Goal: Ask a question

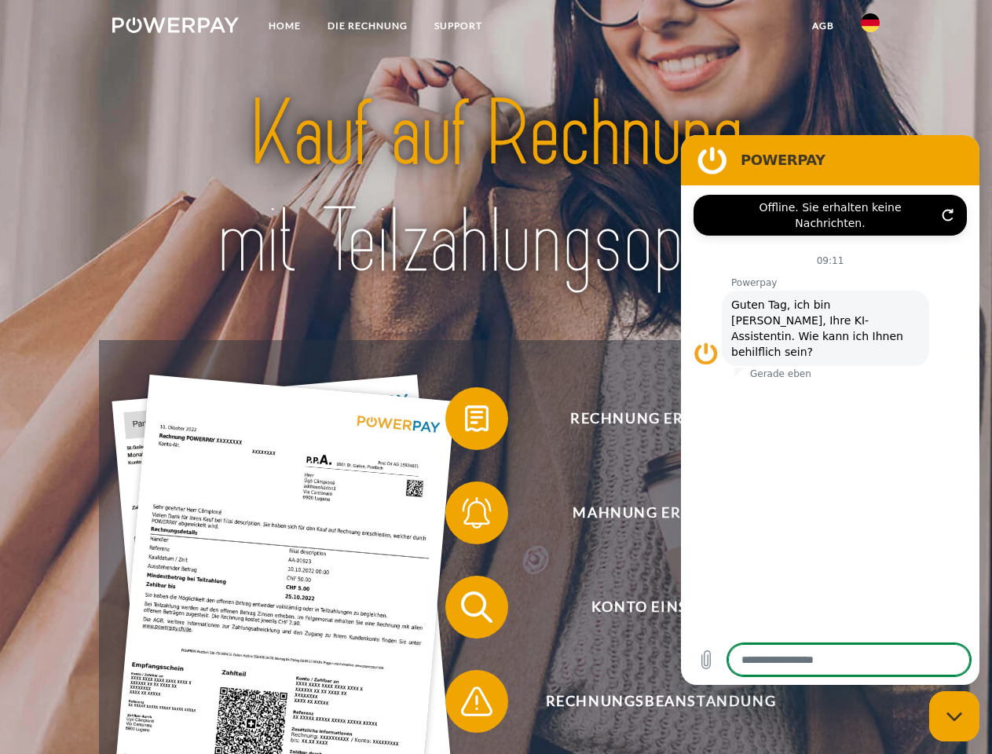
click at [175, 27] on img at bounding box center [175, 25] width 126 height 16
click at [870, 27] on img at bounding box center [870, 22] width 19 height 19
click at [822, 26] on link "agb" at bounding box center [823, 26] width 49 height 28
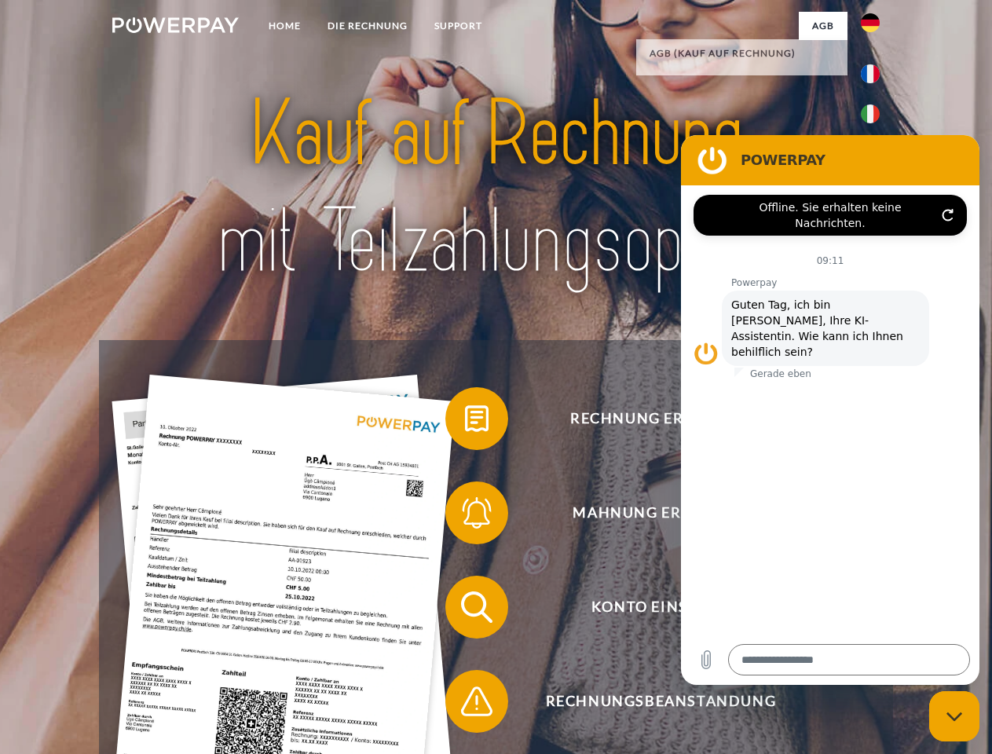
click at [465, 422] on span at bounding box center [453, 418] width 79 height 79
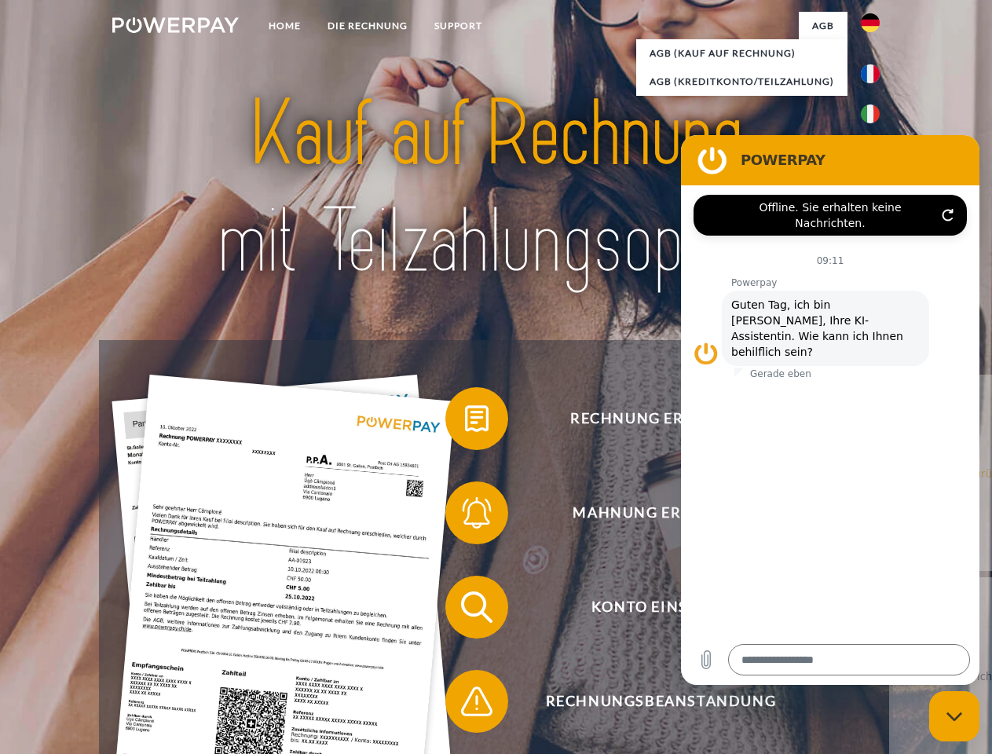
click at [465, 516] on span at bounding box center [453, 513] width 79 height 79
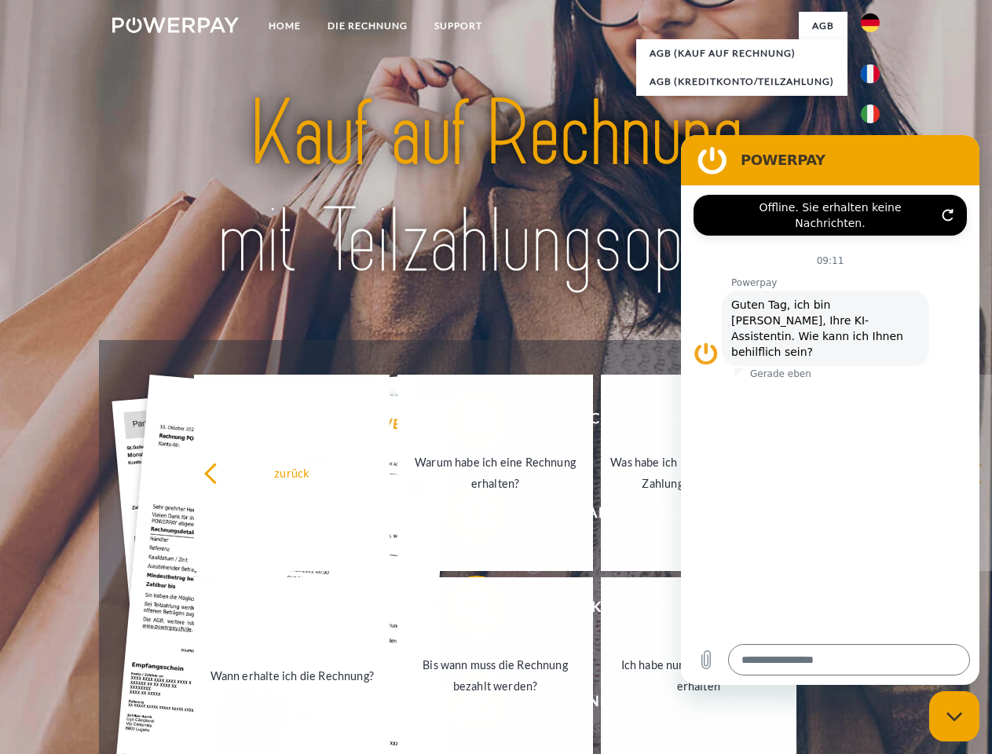
click at [465, 610] on link "Bis wann muss die Rechnung bezahlt werden?" at bounding box center [495, 675] width 196 height 196
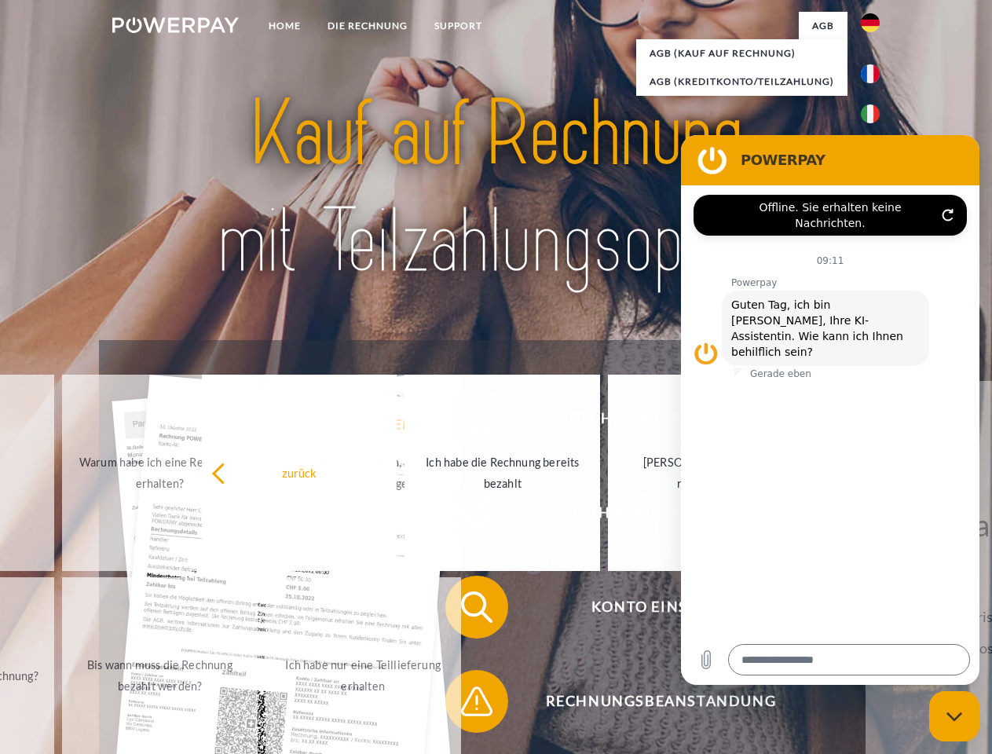
click at [465, 704] on span at bounding box center [453, 701] width 79 height 79
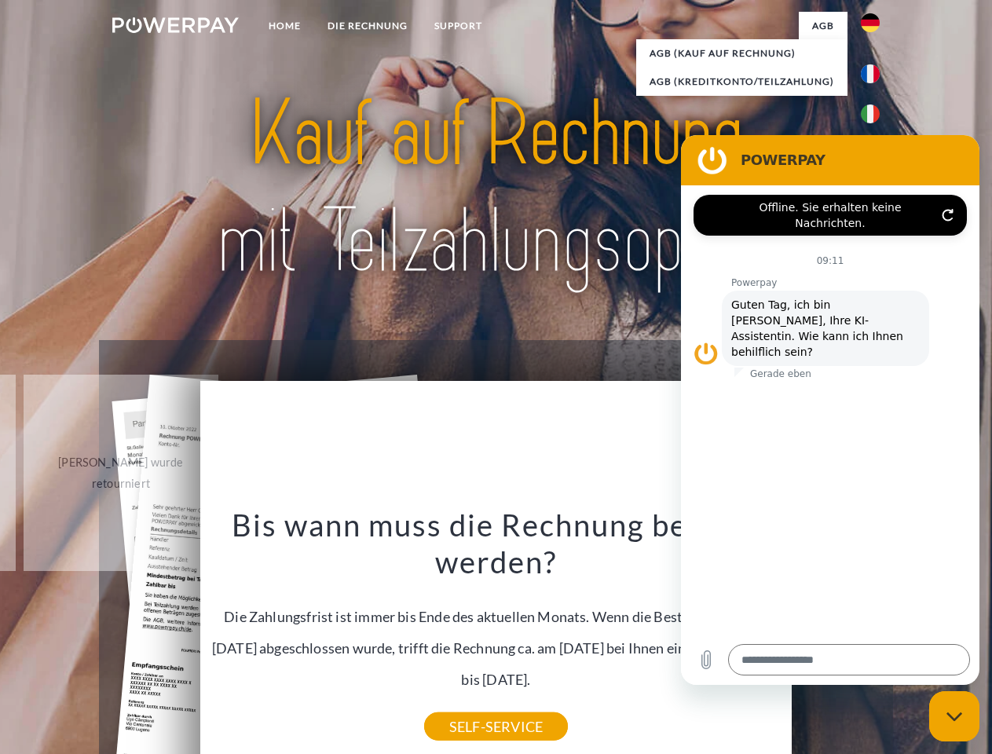
click at [954, 716] on icon "Messaging-Fenster schließen" at bounding box center [954, 716] width 16 height 10
type textarea "*"
